Goal: Find specific page/section

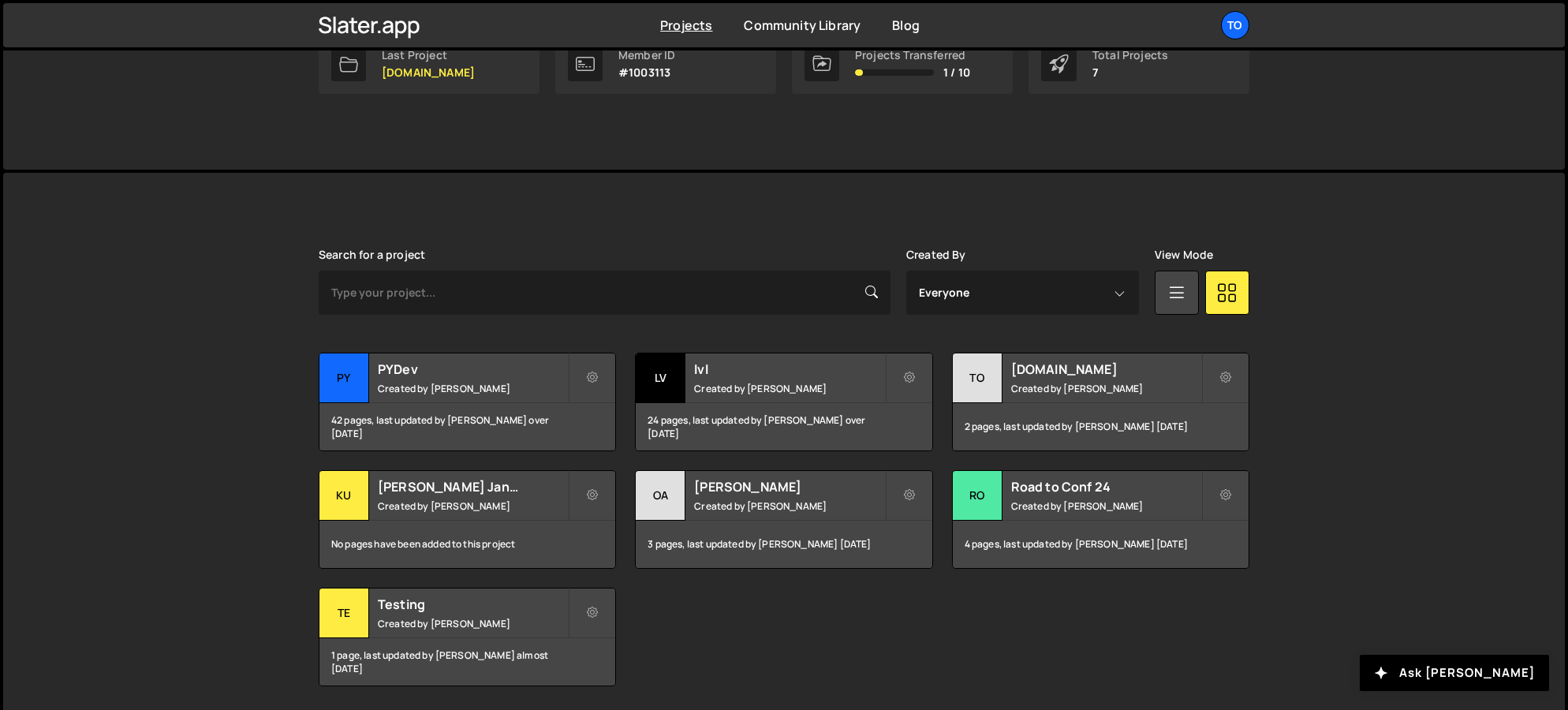
scroll to position [337, 0]
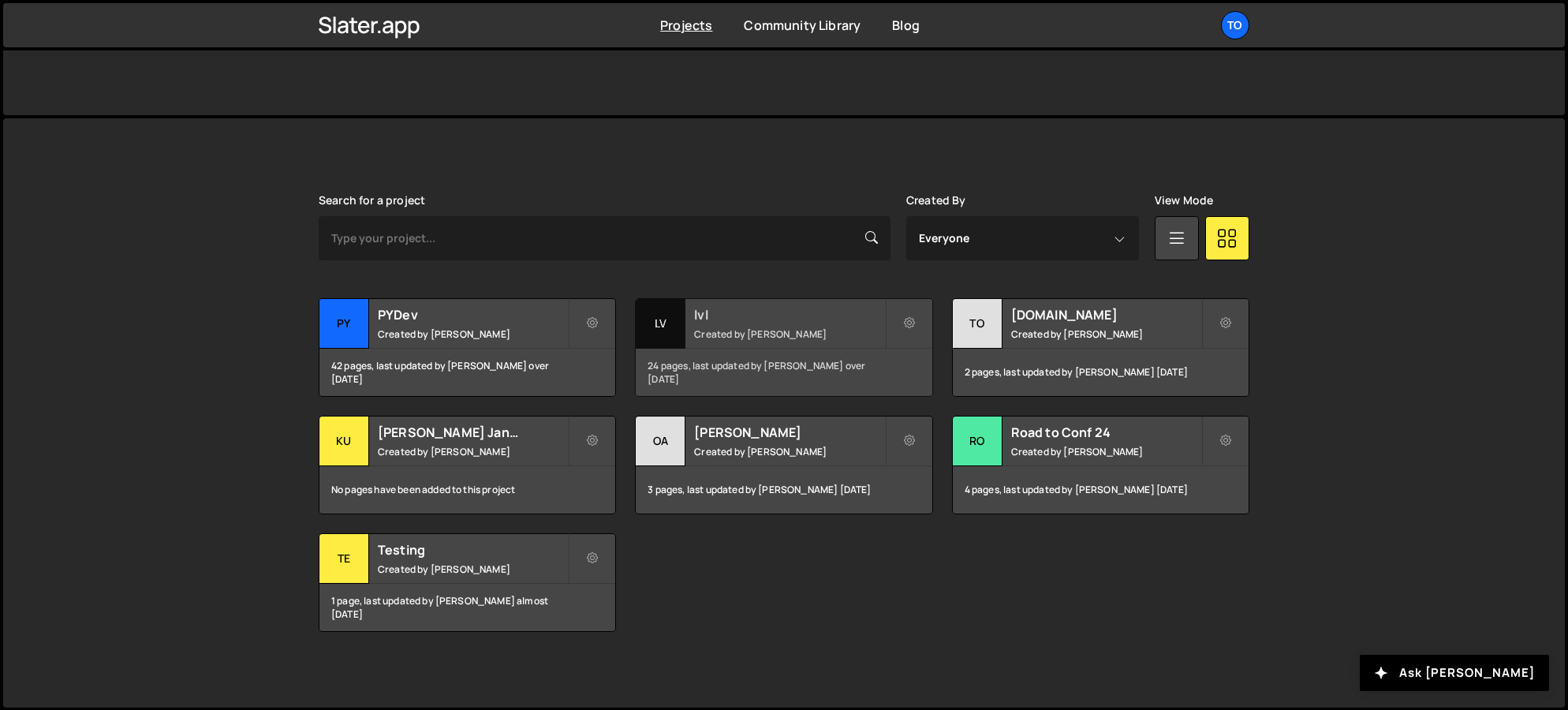
click at [758, 362] on div "24 pages, last updated by Tony Seets over 1 year ago" at bounding box center [784, 373] width 296 height 48
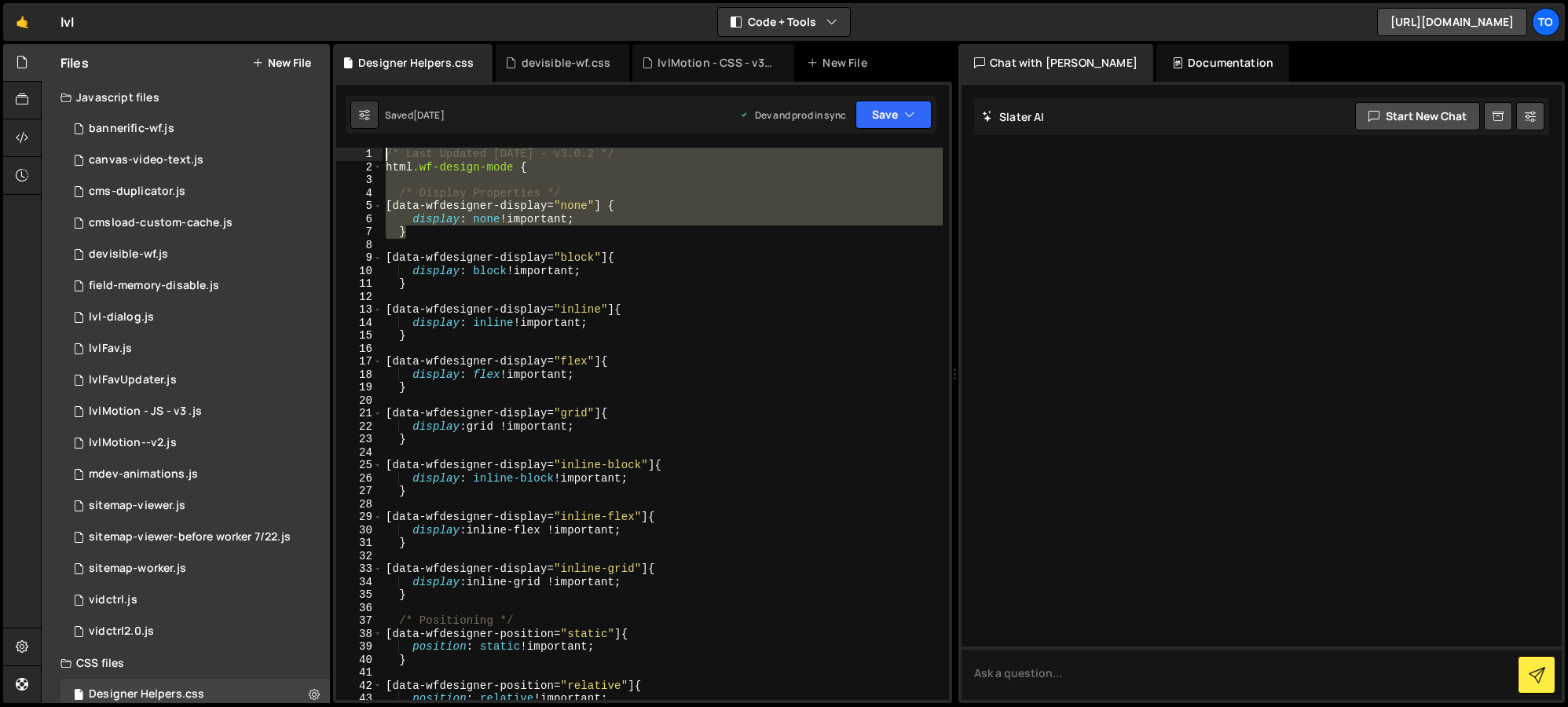
drag, startPoint x: 393, startPoint y: 196, endPoint x: 379, endPoint y: 147, distance: 51.0
click at [379, 147] on div "XXXXXXXXXXXXXXXXXXXXXXXXXXXXXXXXXXXXXXXXXXXXXXXXXXXXXXXXXXXXXXXXXXXXXXXXXXXXXXX…" at bounding box center [642, 391] width 619 height 621
type textarea "/* Last Updated [DATE] - v3.0.2 */ html.wf-design-mode {"
